Goal: Navigation & Orientation: Find specific page/section

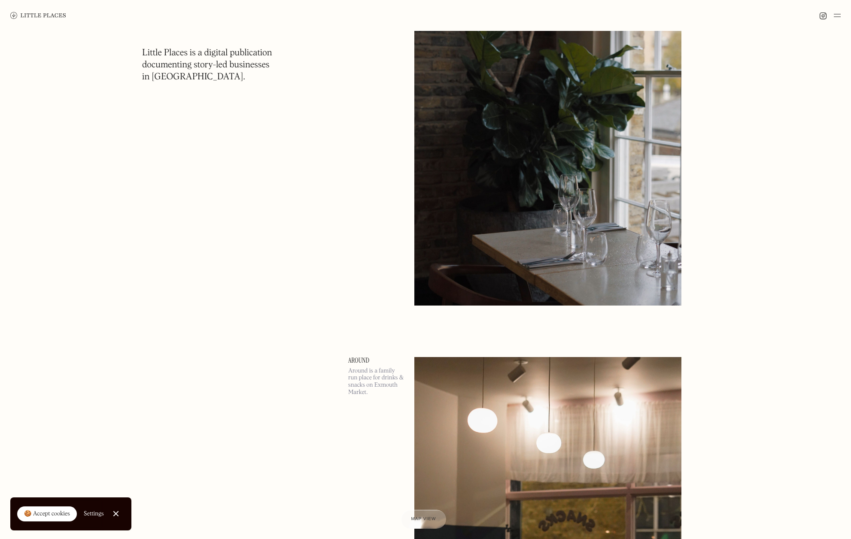
scroll to position [17108, 0]
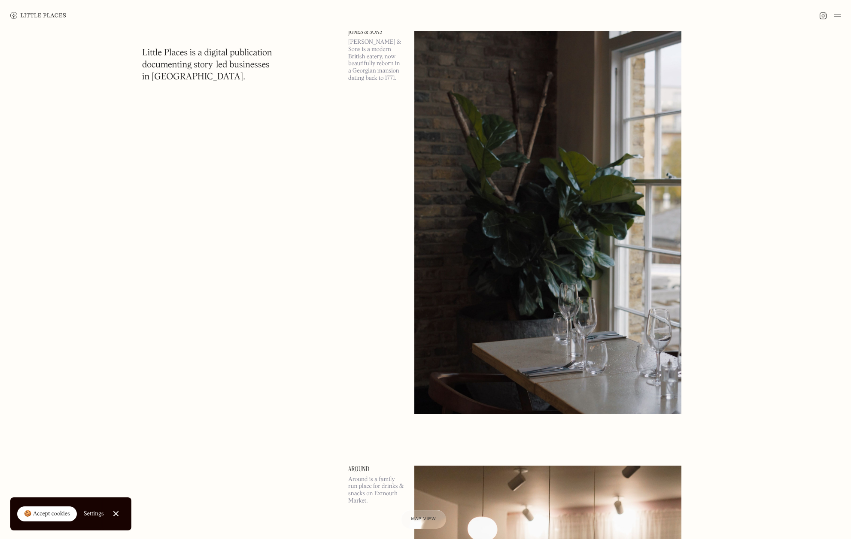
click at [836, 16] on img at bounding box center [837, 15] width 7 height 10
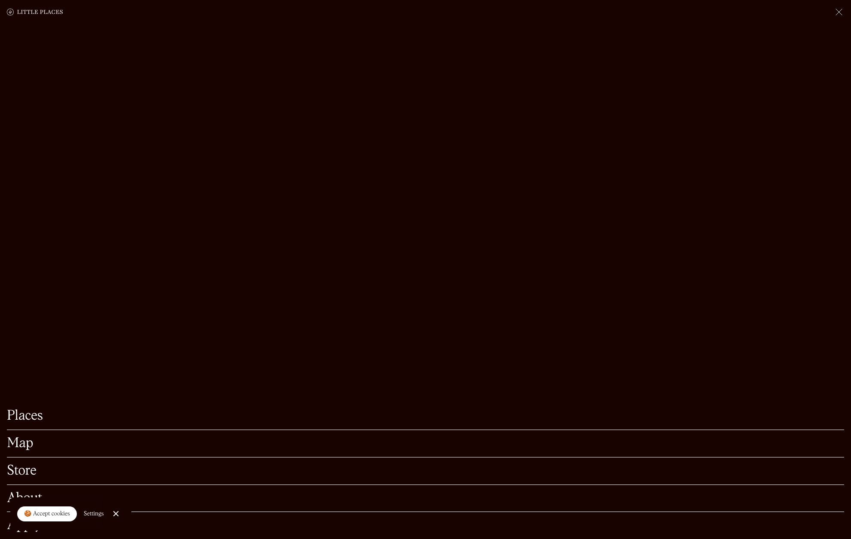
click at [30, 440] on link "Map" at bounding box center [425, 443] width 837 height 13
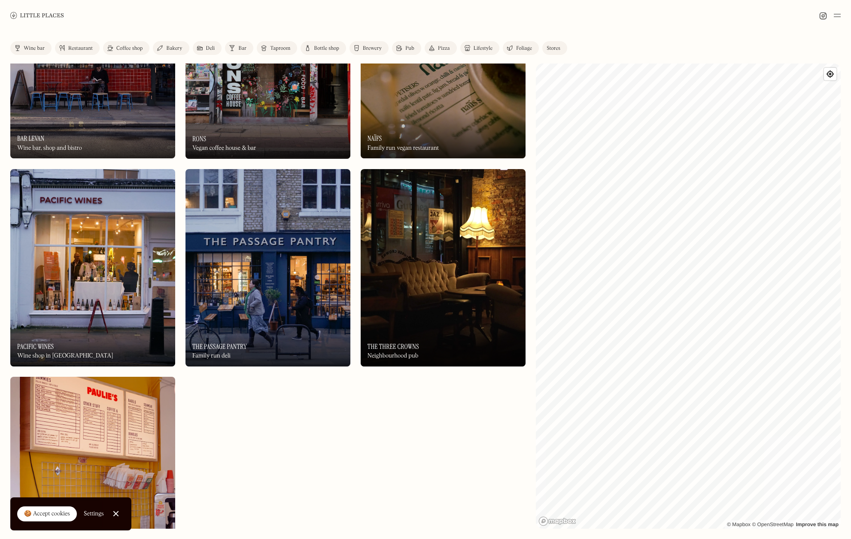
scroll to position [6624, 0]
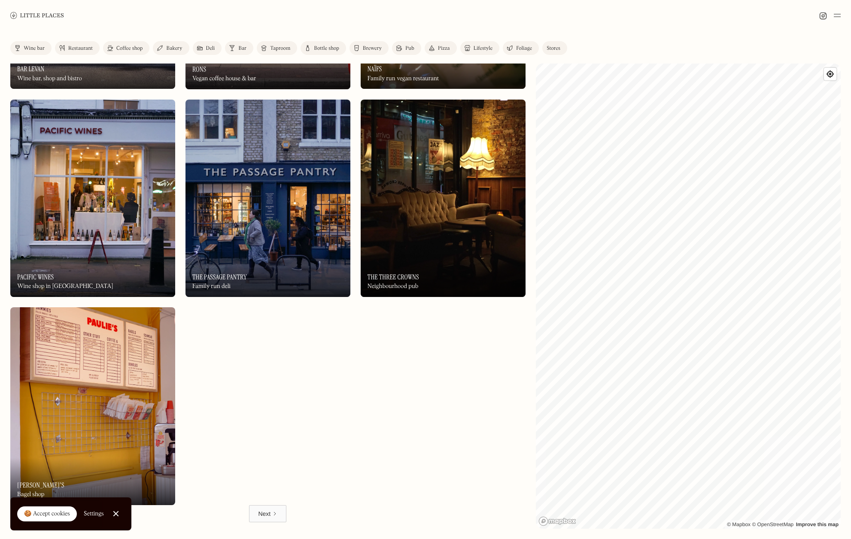
click at [269, 513] on div "Next" at bounding box center [264, 514] width 12 height 9
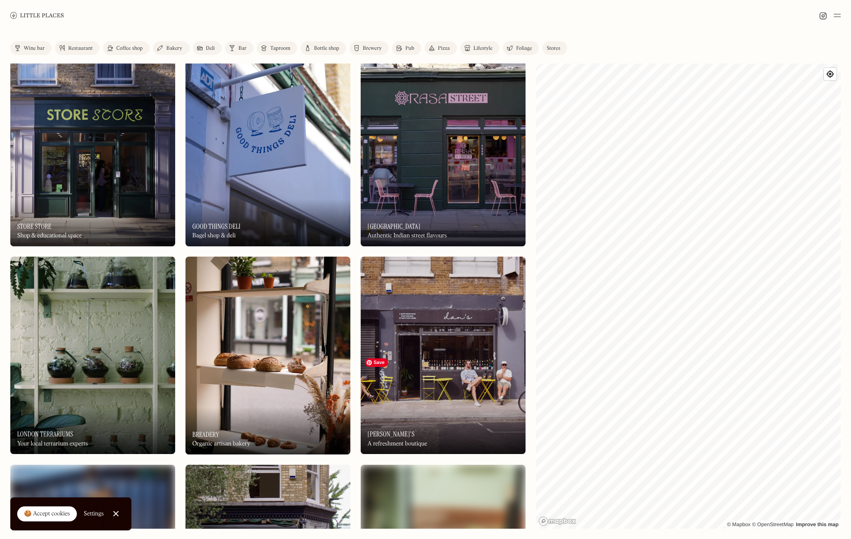
scroll to position [6624, 0]
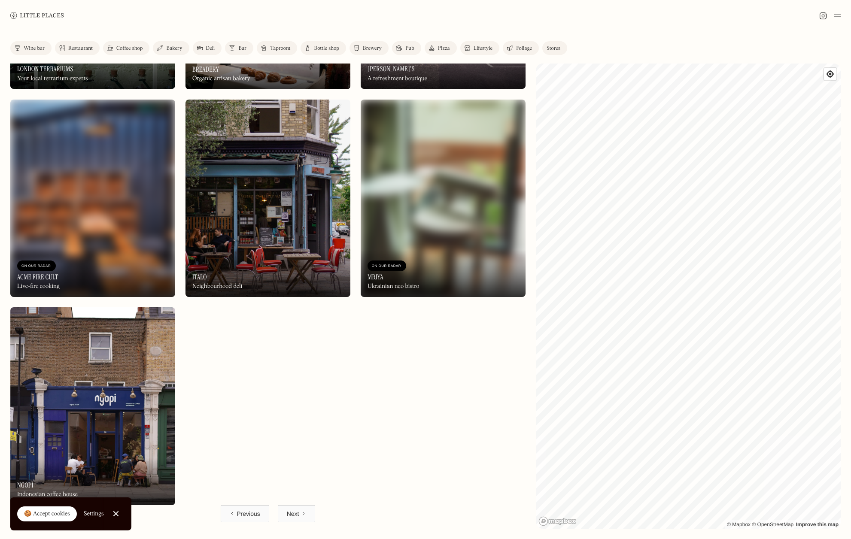
click at [298, 511] on div "Next" at bounding box center [293, 514] width 12 height 9
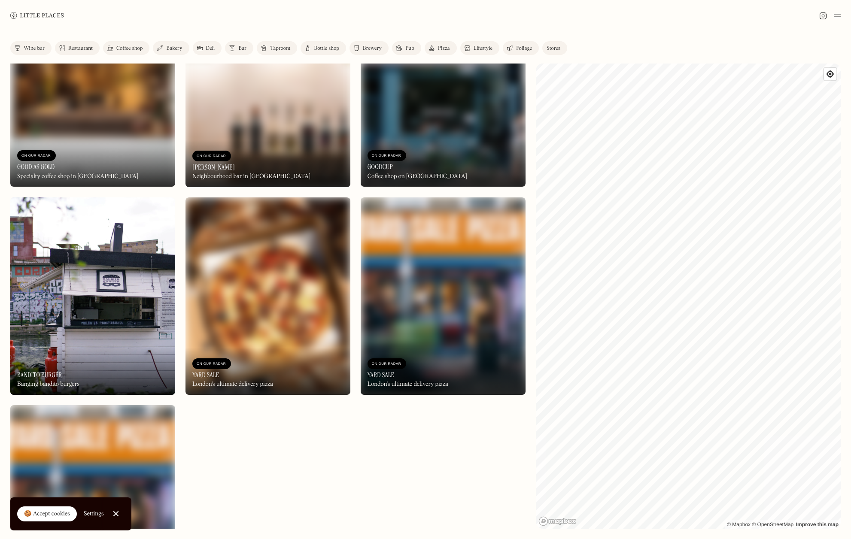
scroll to position [6624, 0]
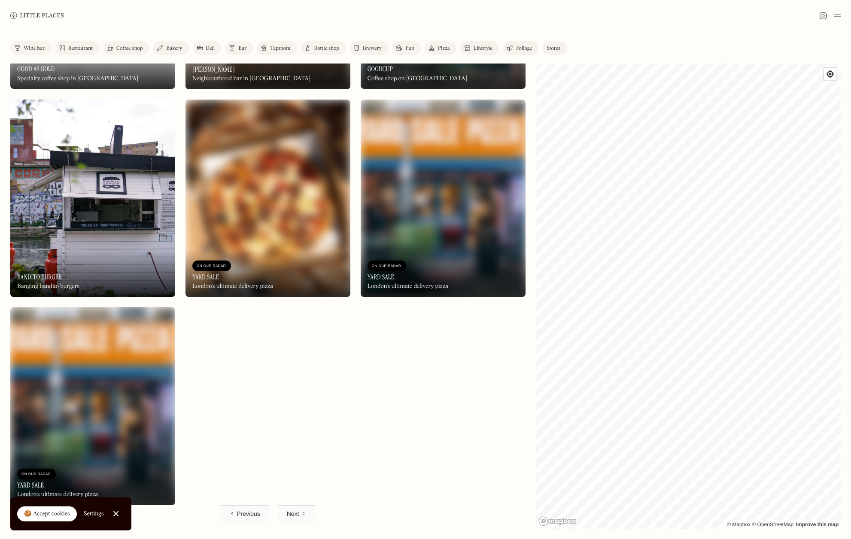
click at [296, 514] on div "Next" at bounding box center [293, 514] width 12 height 9
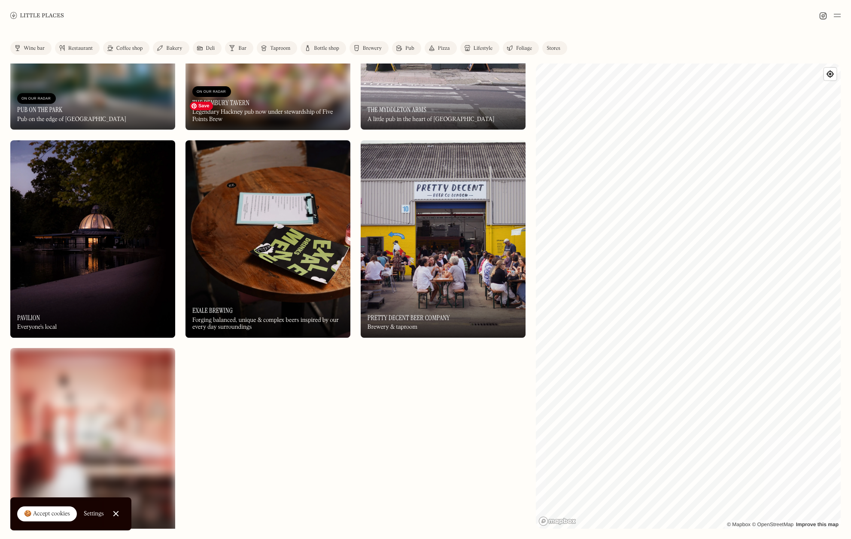
scroll to position [6624, 0]
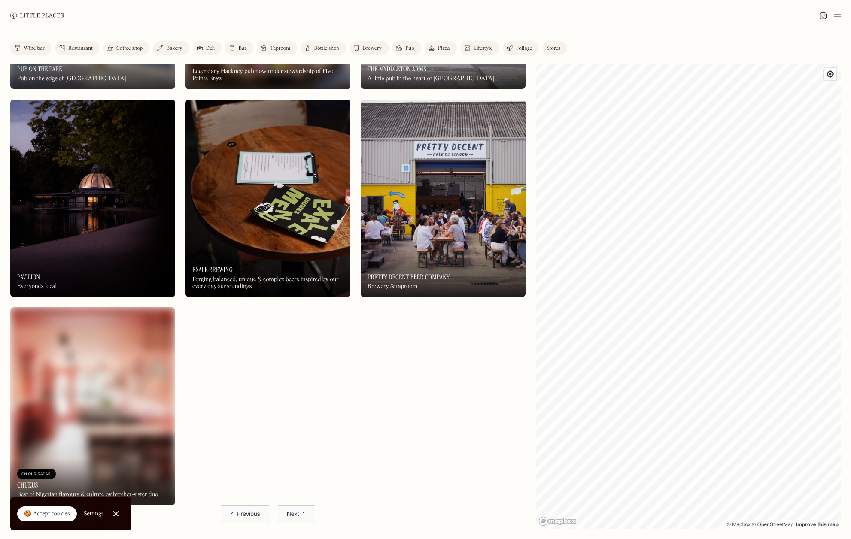
click at [294, 511] on div "Next" at bounding box center [293, 514] width 12 height 9
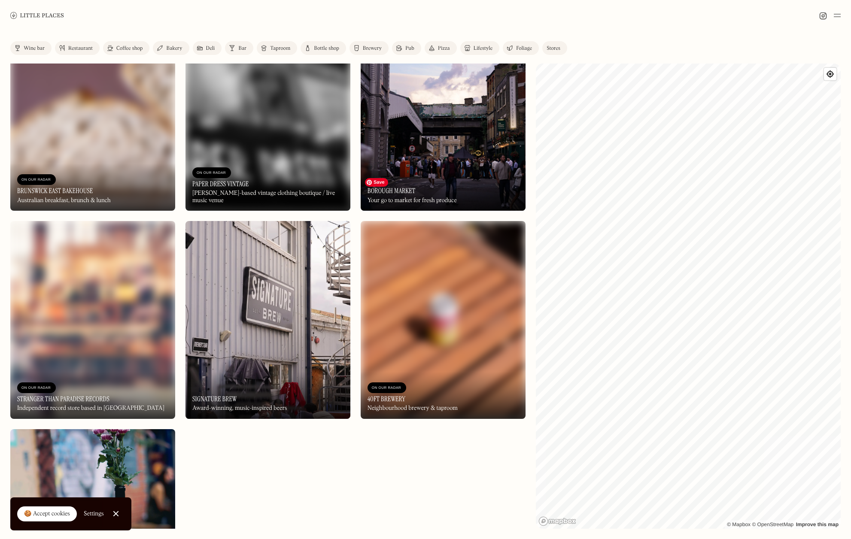
scroll to position [3918, 0]
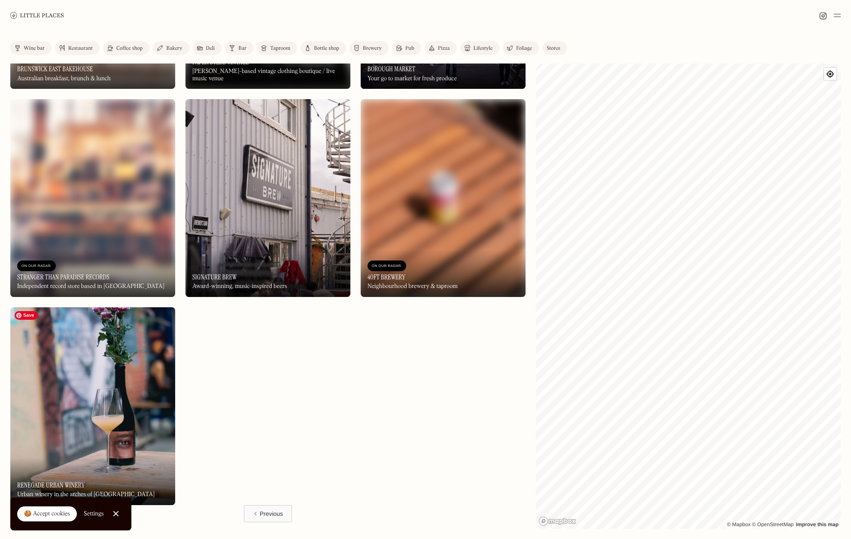
click at [103, 398] on img at bounding box center [92, 406] width 165 height 198
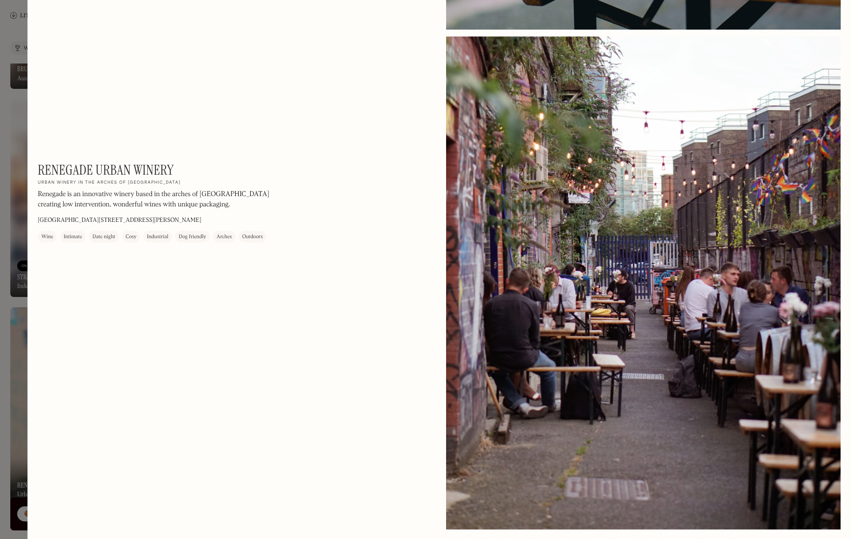
scroll to position [692, 0]
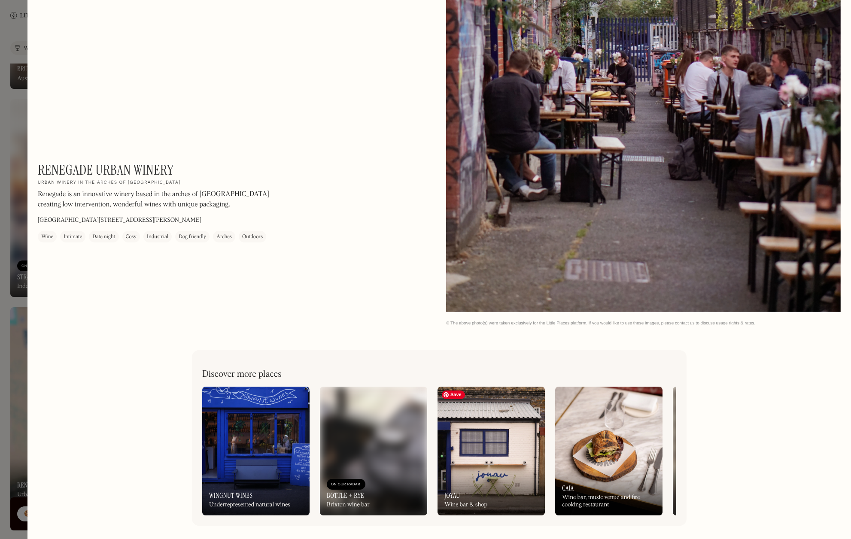
click at [483, 449] on img at bounding box center [491, 451] width 107 height 129
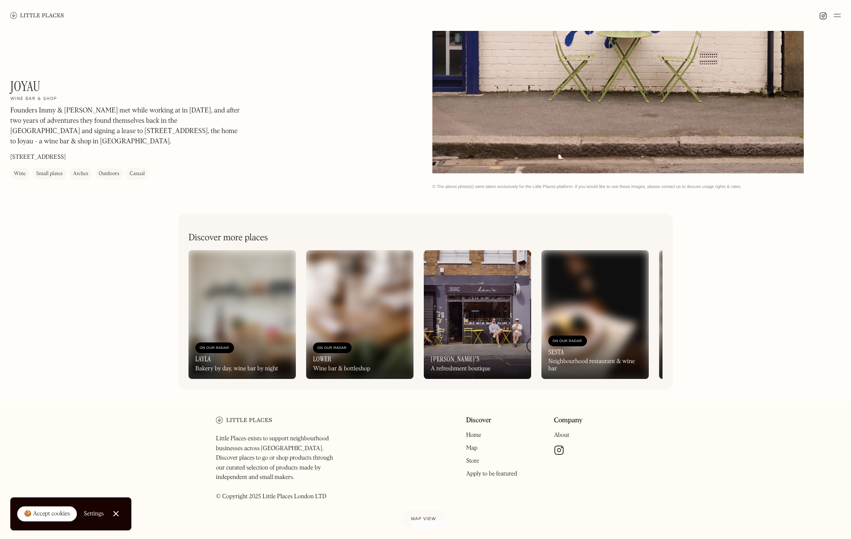
scroll to position [331, 0]
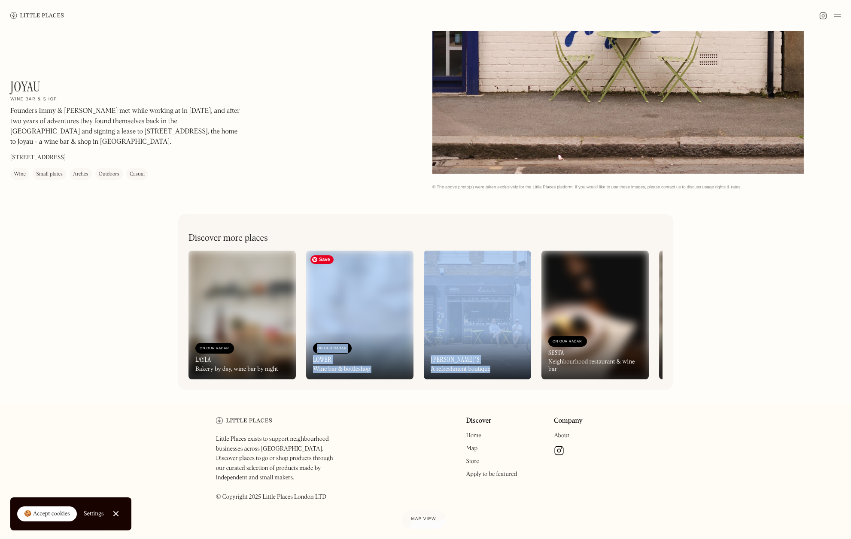
drag, startPoint x: 652, startPoint y: 345, endPoint x: 377, endPoint y: 307, distance: 277.5
click at [377, 307] on div "On Our Radar Layla Bakery by day, wine bar by night On Our Radar Lower Wine bar…" at bounding box center [425, 315] width 474 height 129
click at [654, 351] on div "On Our Radar Layla Bakery by day, wine bar by night On Our Radar Lower Wine bar…" at bounding box center [425, 315] width 474 height 129
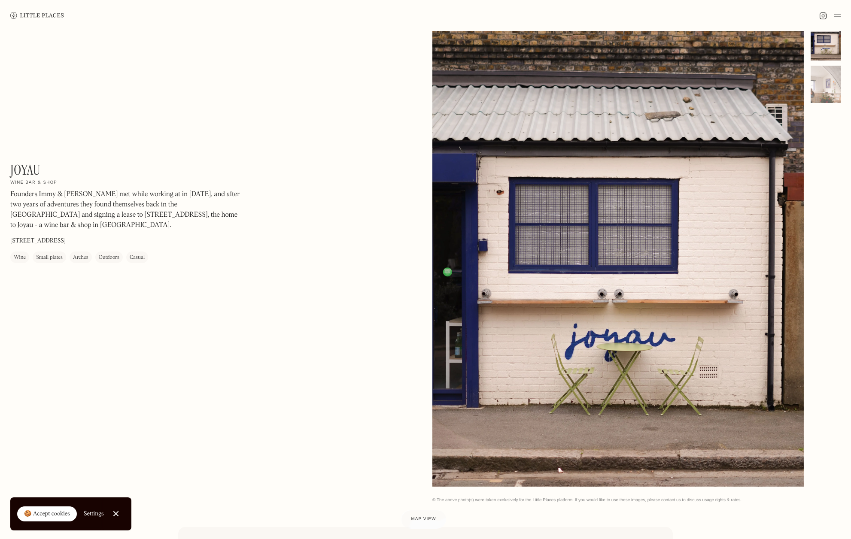
scroll to position [0, 0]
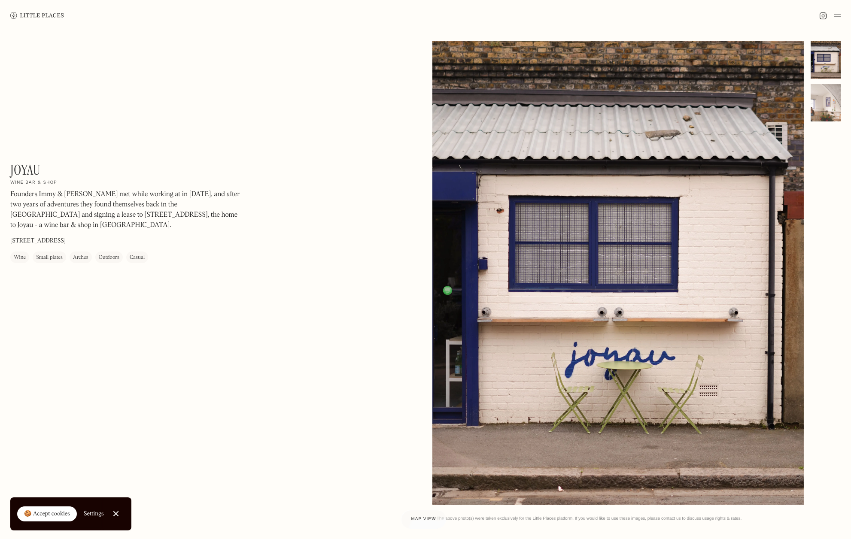
click at [824, 106] on div at bounding box center [826, 103] width 30 height 38
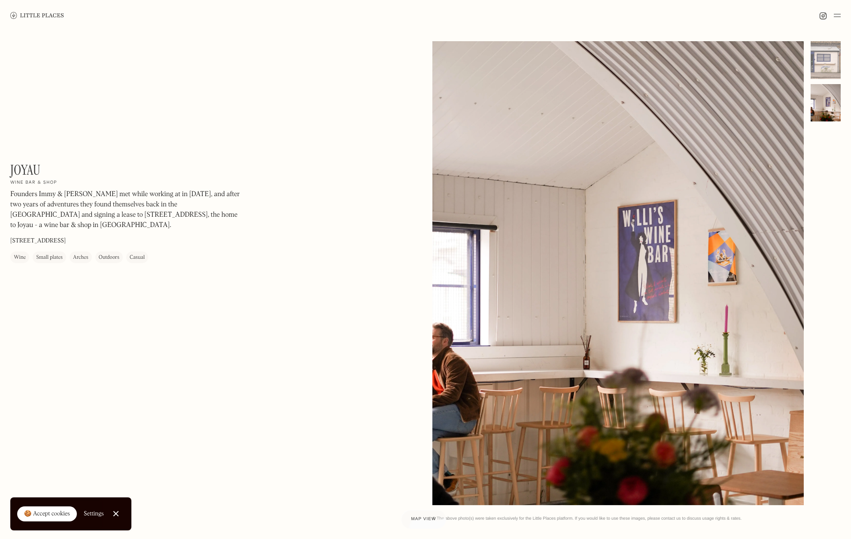
click at [112, 514] on link "Close Cookie Popup" at bounding box center [115, 513] width 17 height 17
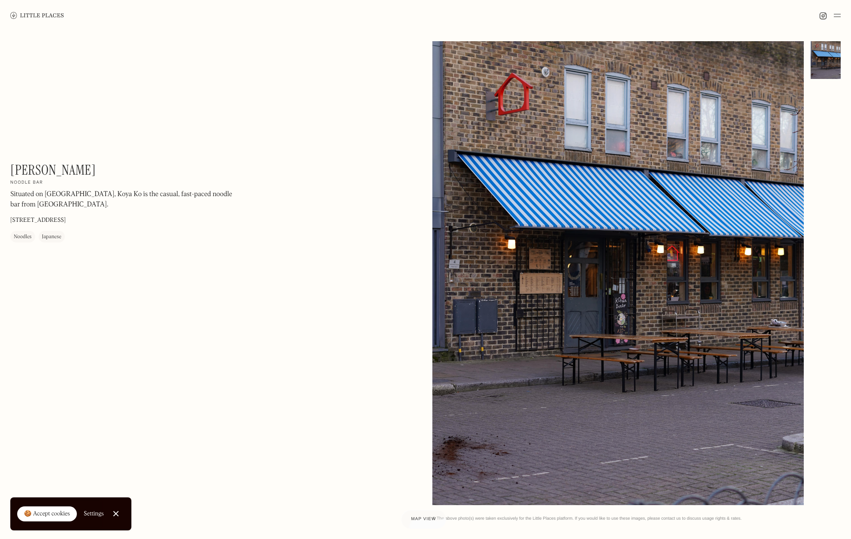
click at [113, 513] on div at bounding box center [116, 514] width 6 height 6
